Goal: Information Seeking & Learning: Learn about a topic

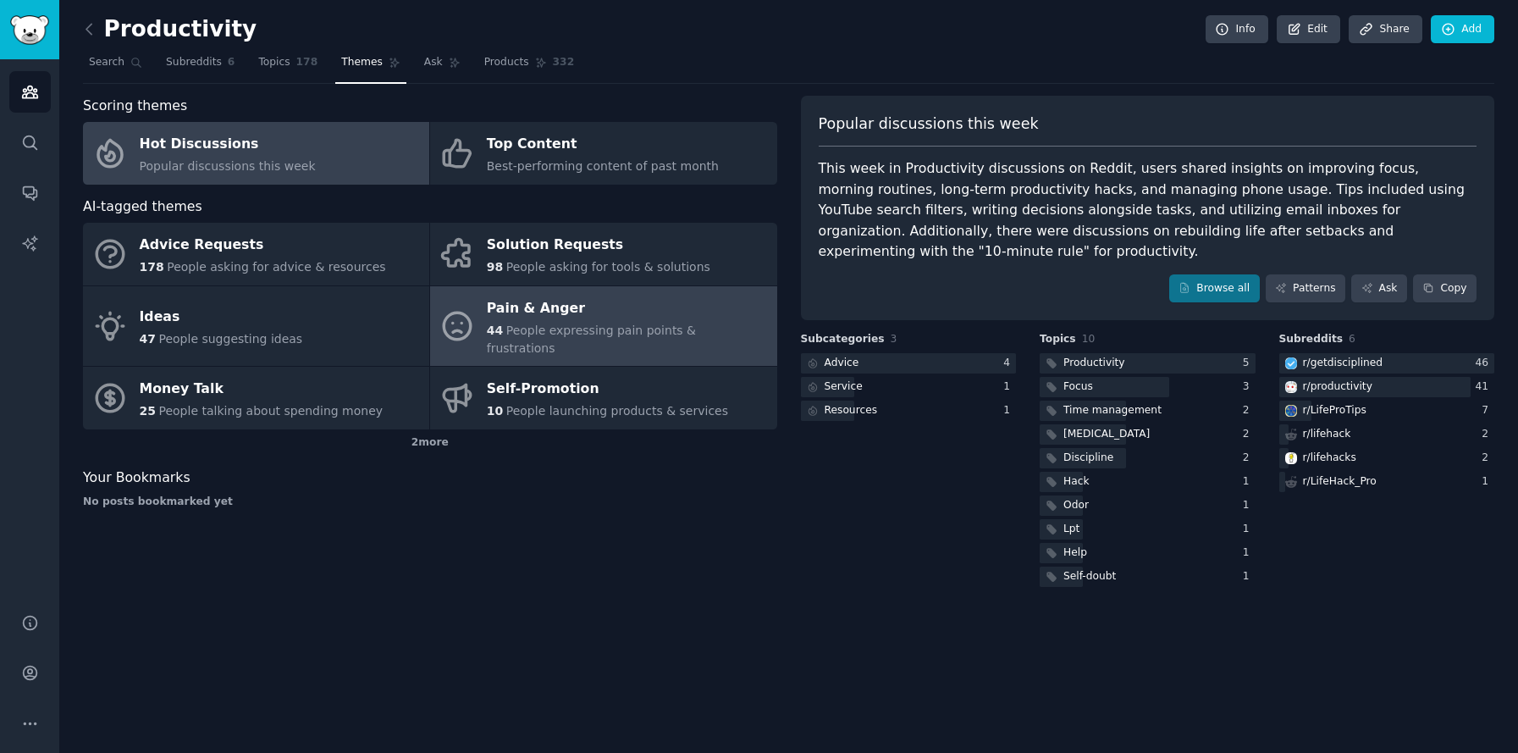
click at [654, 319] on div "Pain & Anger" at bounding box center [627, 308] width 281 height 27
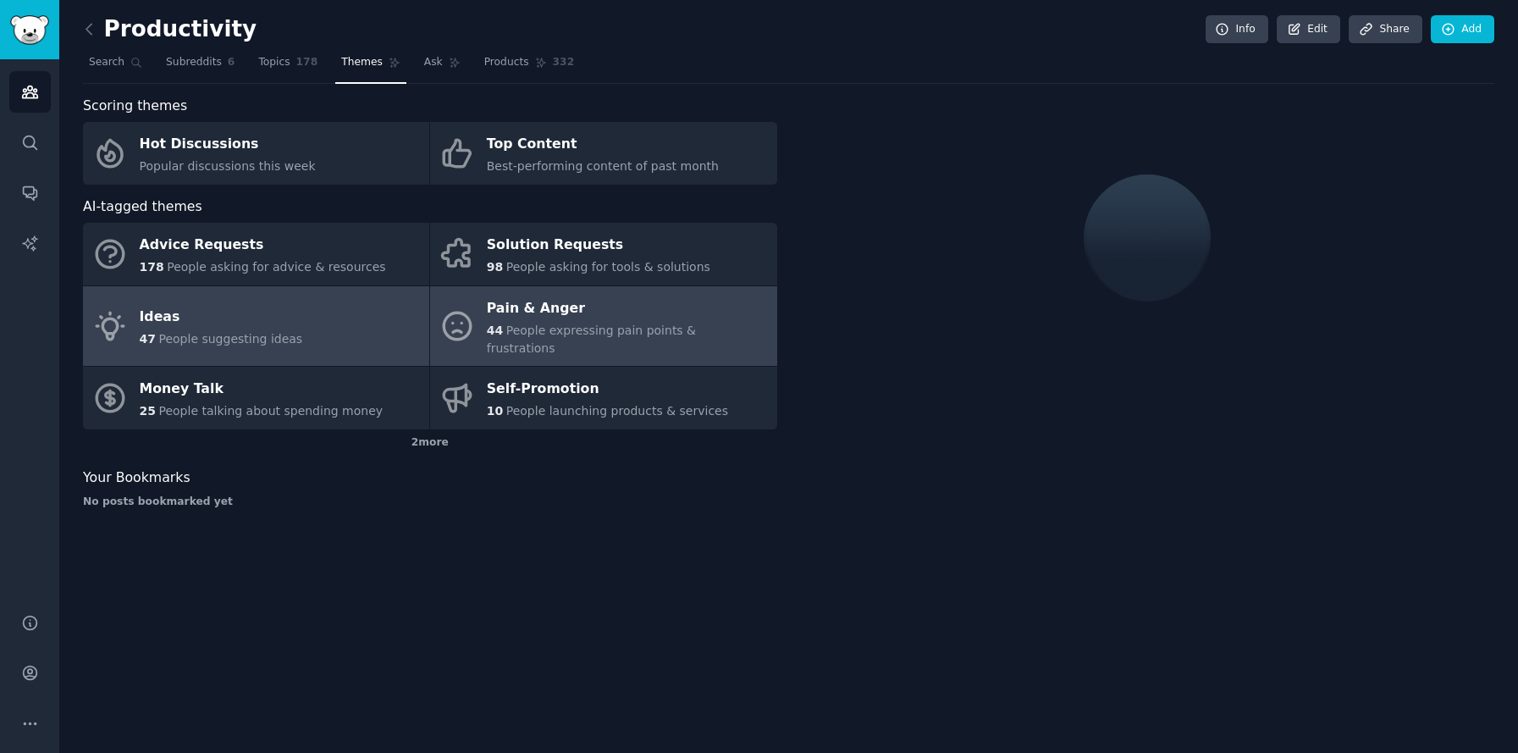
click at [390, 314] on link "Ideas 47 People suggesting ideas" at bounding box center [256, 326] width 346 height 80
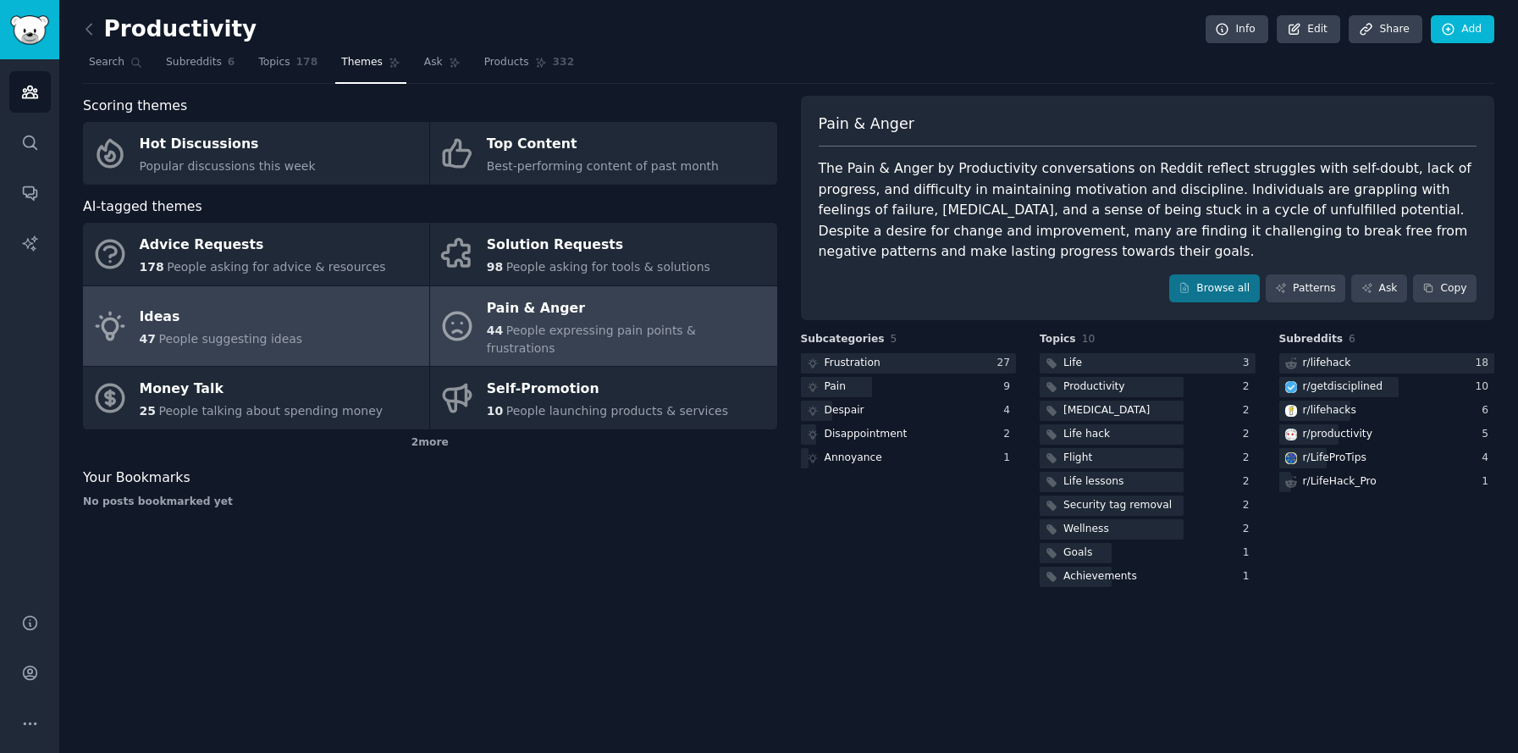
click at [632, 315] on div "Pain & Anger" at bounding box center [627, 308] width 281 height 27
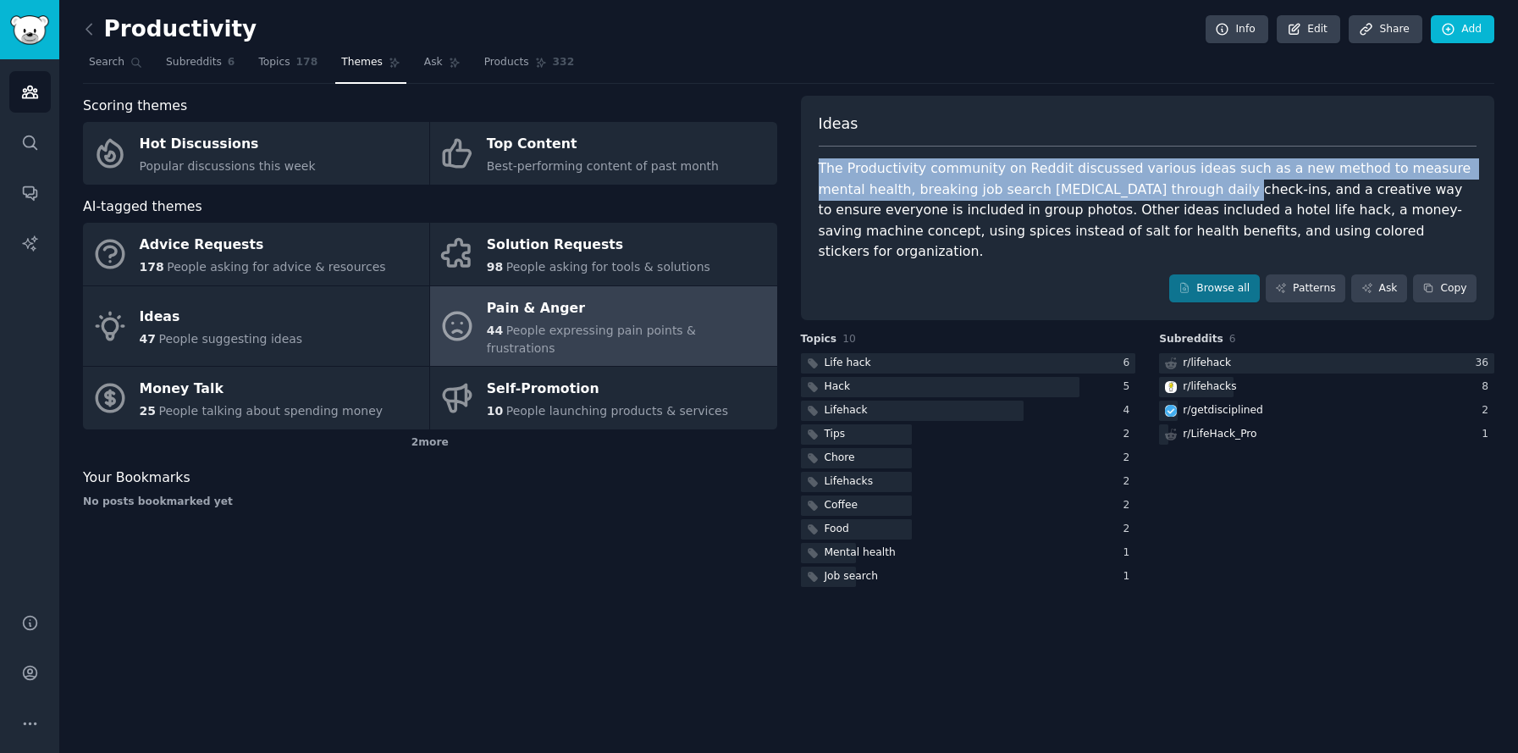
drag, startPoint x: 1084, startPoint y: 133, endPoint x: 1160, endPoint y: 187, distance: 93.5
click at [1160, 187] on div "Ideas The Productivity community on Reddit discussed various ideas such as a ne…" at bounding box center [1148, 208] width 694 height 225
click at [1160, 187] on div "The Productivity community on Reddit discussed various ideas such as a new meth…" at bounding box center [1148, 210] width 659 height 104
